Goal: Task Accomplishment & Management: Manage account settings

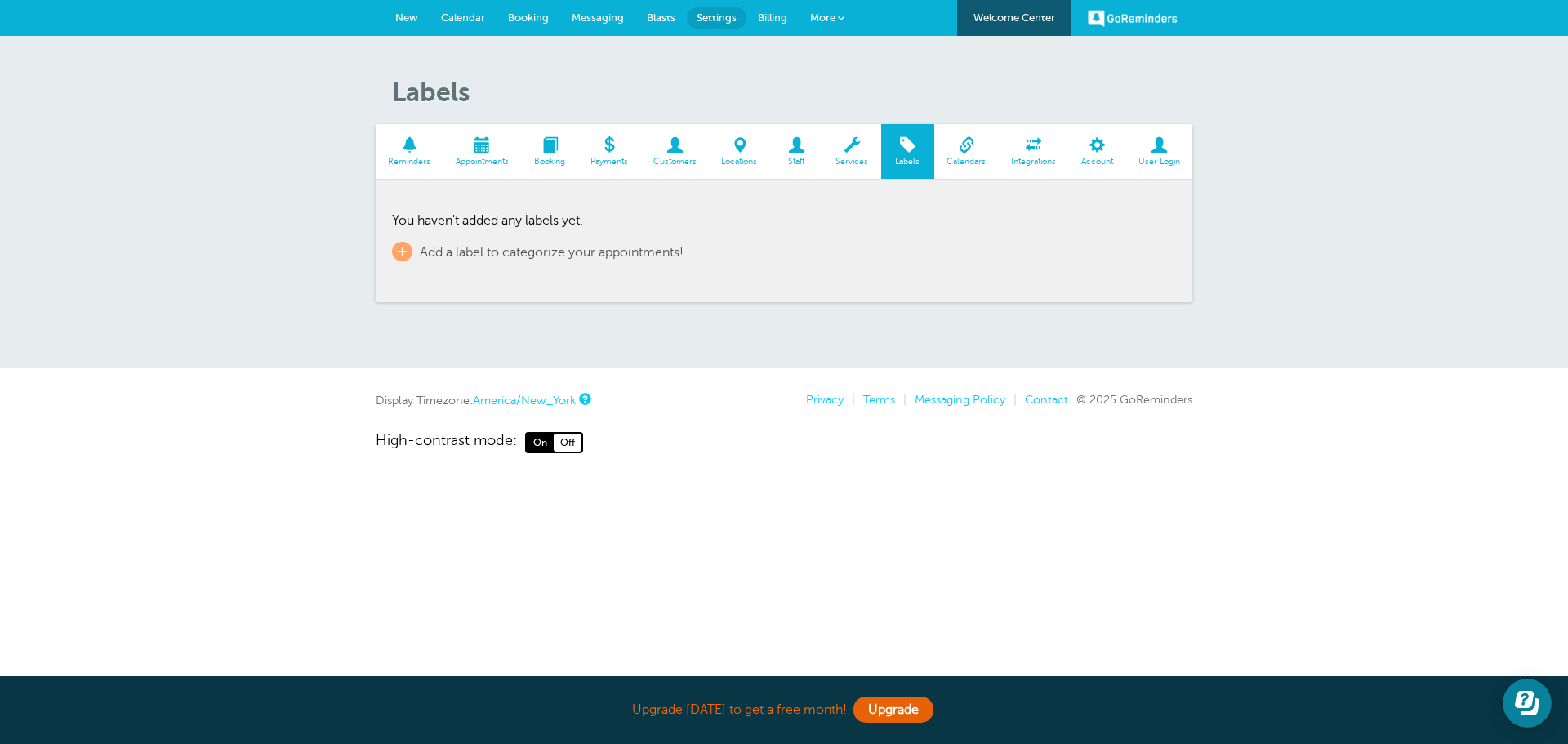
click at [1032, 155] on link "Integrations" at bounding box center [1033, 151] width 70 height 55
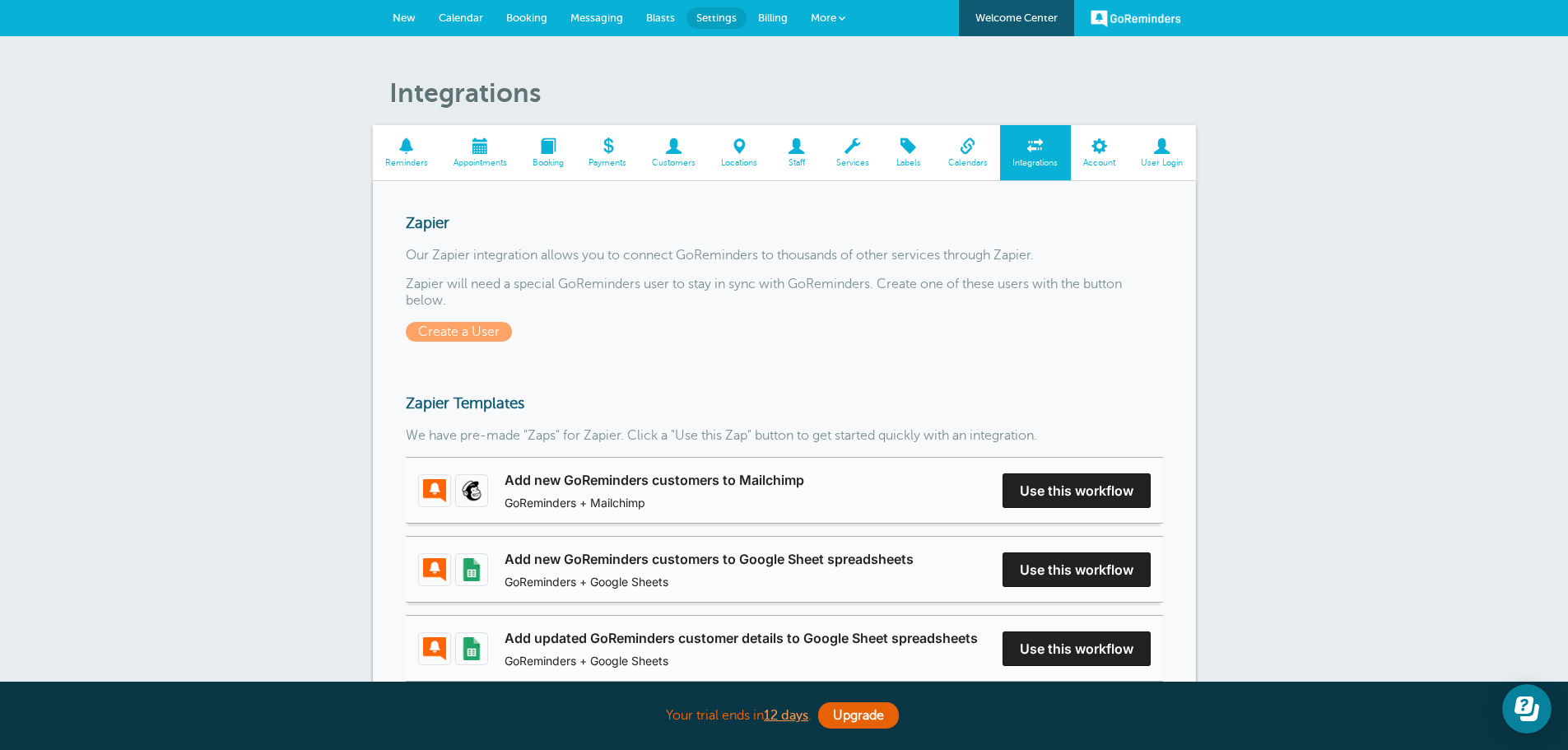
click at [970, 157] on link "Calendars" at bounding box center [968, 153] width 65 height 55
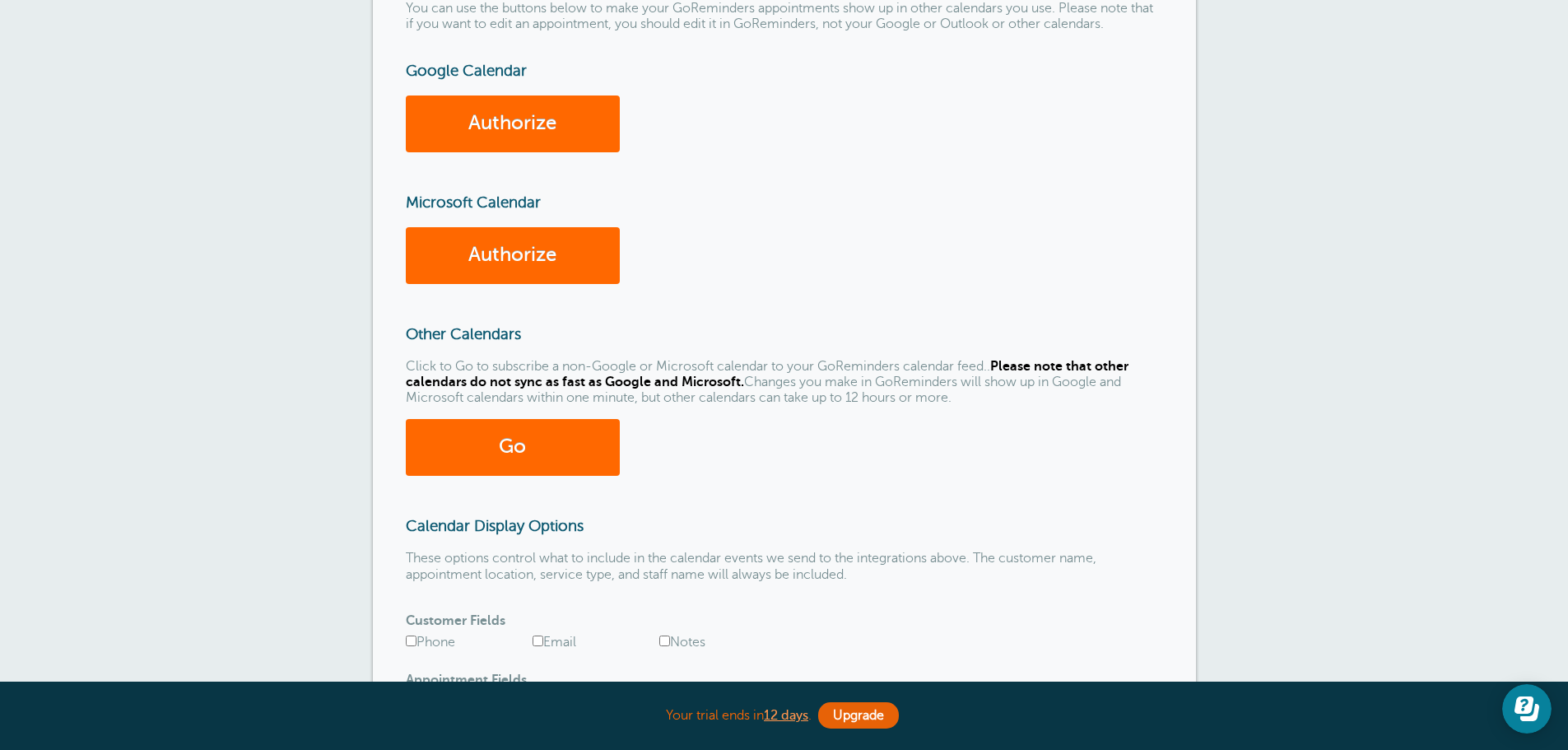
scroll to position [411, 0]
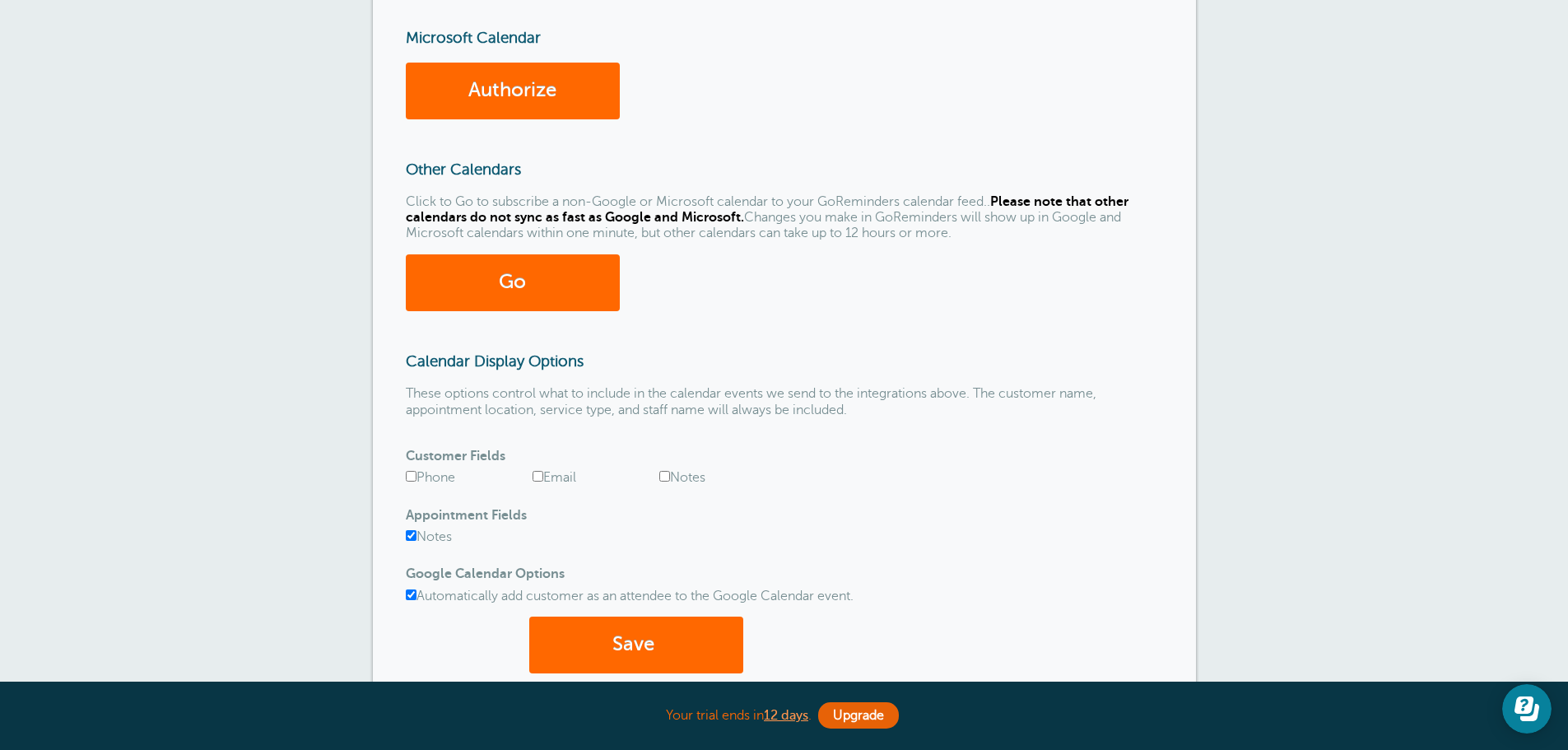
click at [408, 473] on input "Phone" at bounding box center [411, 476] width 11 height 11
checkbox input "true"
click at [536, 476] on input "Email" at bounding box center [538, 476] width 11 height 11
checkbox input "true"
click at [665, 476] on input "Notes" at bounding box center [665, 476] width 11 height 11
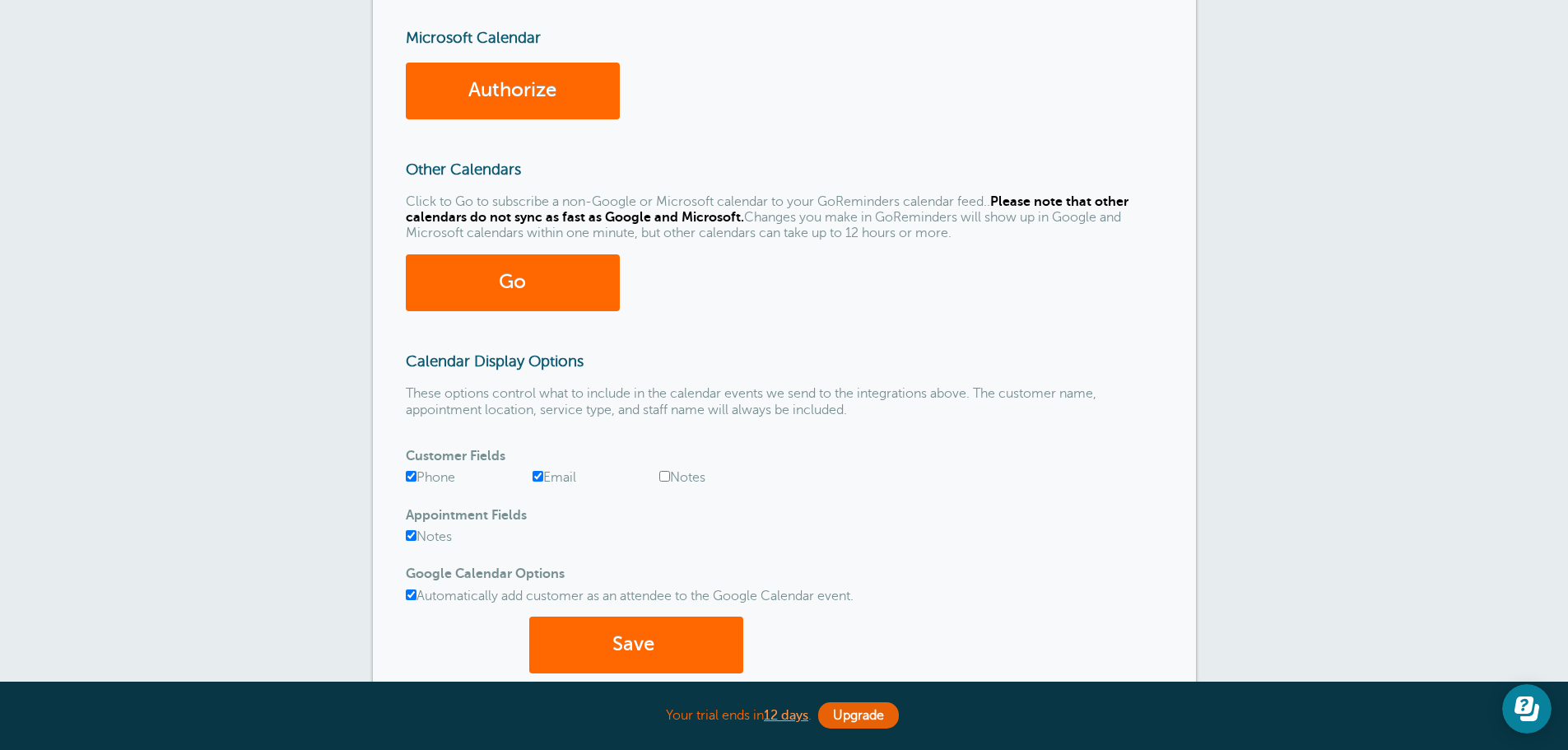
checkbox input "true"
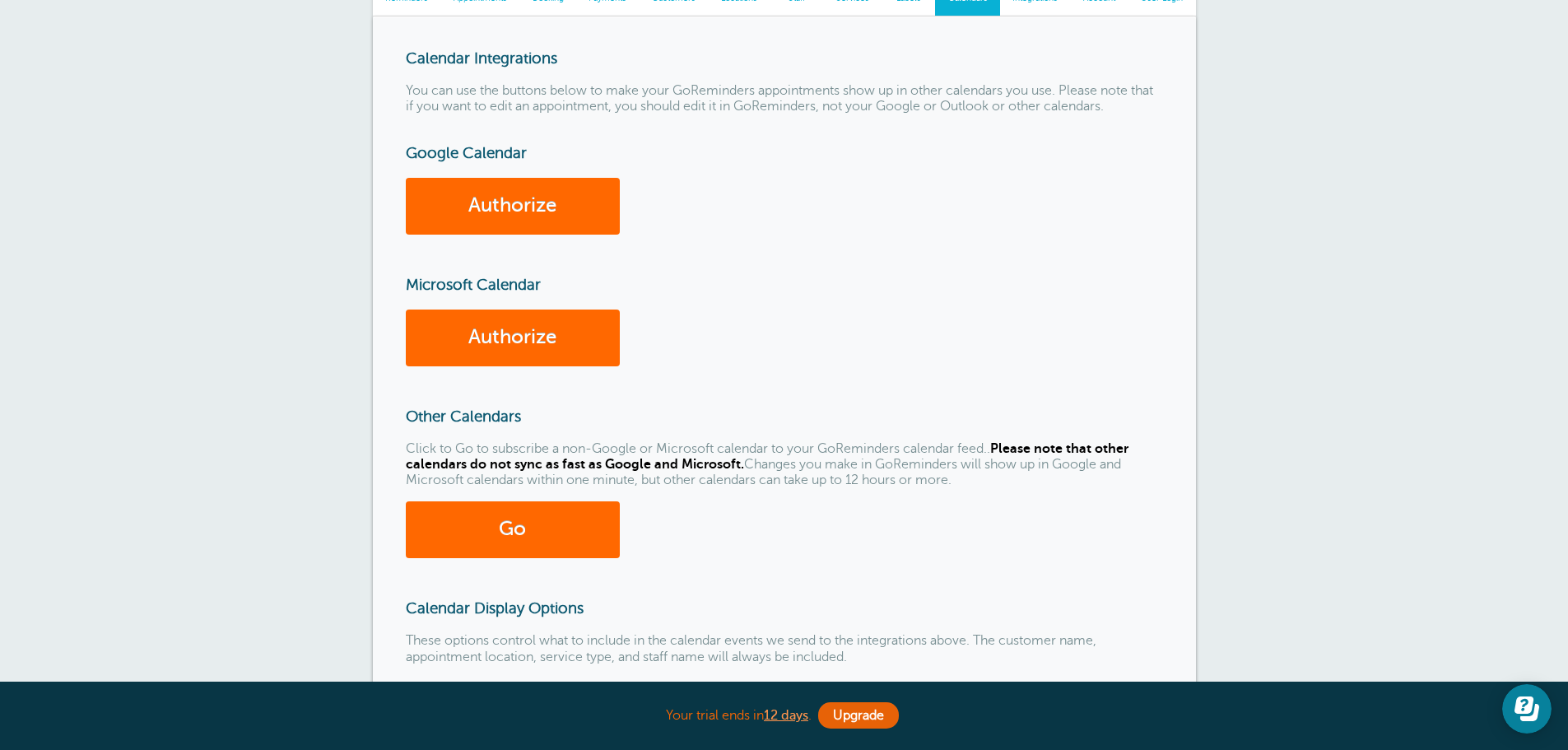
scroll to position [0, 0]
